Goal: Task Accomplishment & Management: Complete application form

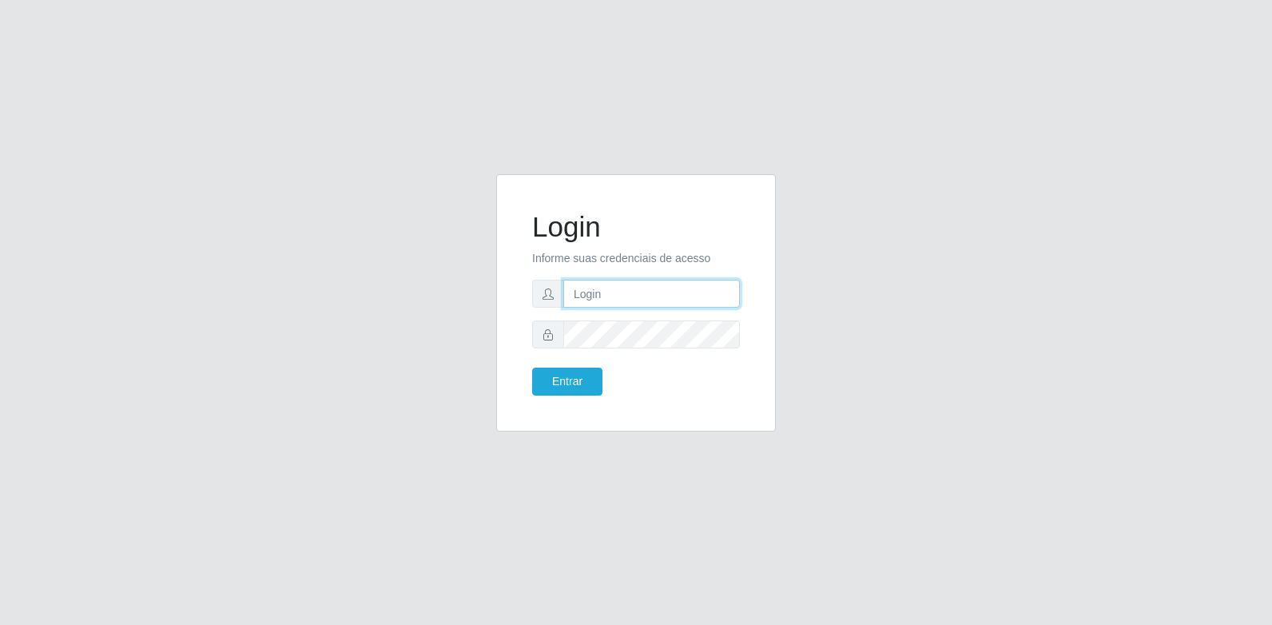
click at [619, 300] on input "text" at bounding box center [651, 294] width 177 height 28
click at [582, 369] on button "Entrar" at bounding box center [567, 382] width 70 height 28
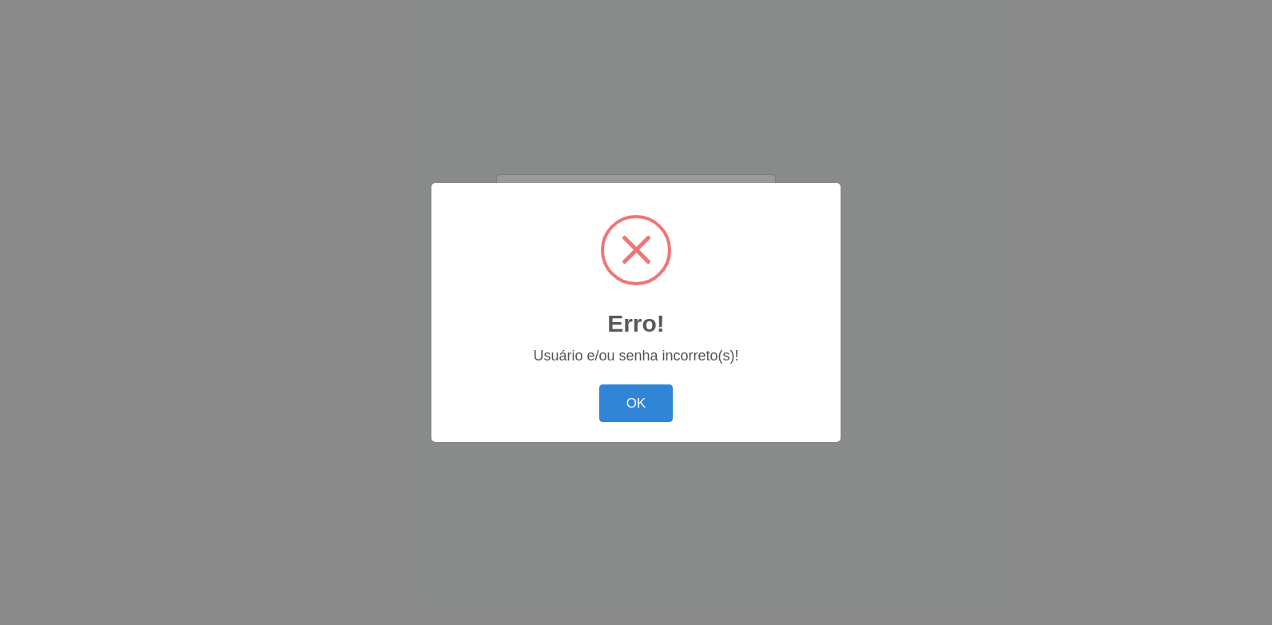
drag, startPoint x: 629, startPoint y: 403, endPoint x: 636, endPoint y: 397, distance: 9.6
click at [629, 403] on button "OK" at bounding box center [636, 403] width 74 height 38
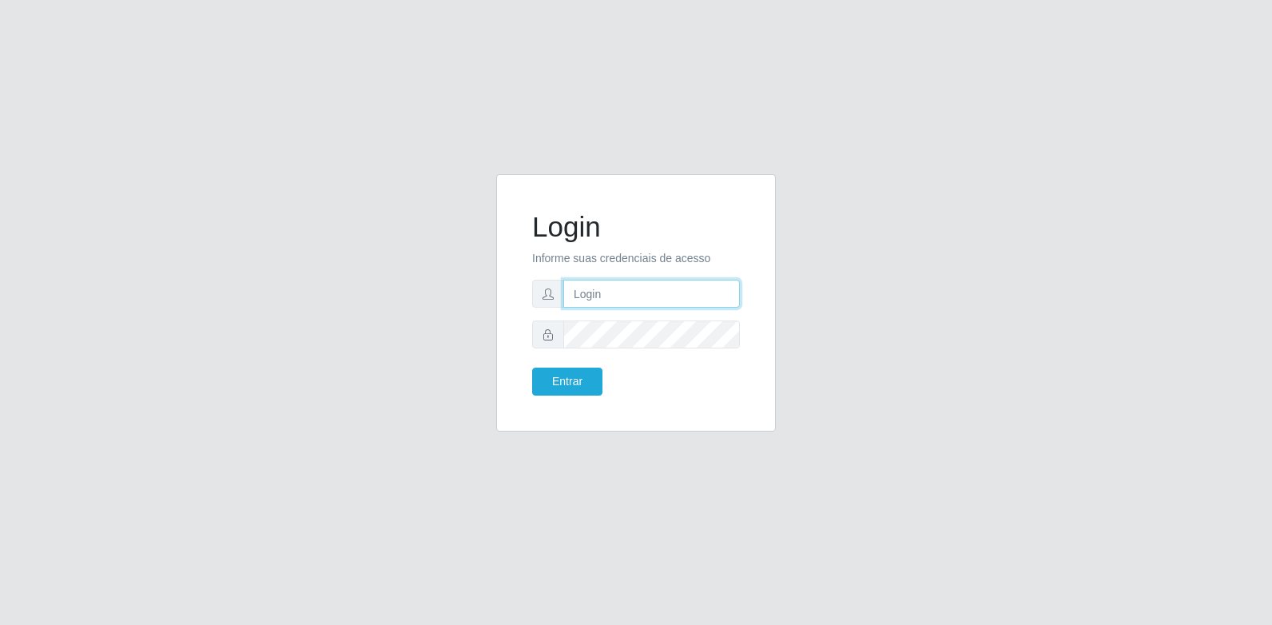
click at [657, 287] on input "text" at bounding box center [651, 294] width 177 height 28
click at [633, 292] on input "text" at bounding box center [651, 294] width 177 height 28
